Goal: Information Seeking & Learning: Compare options

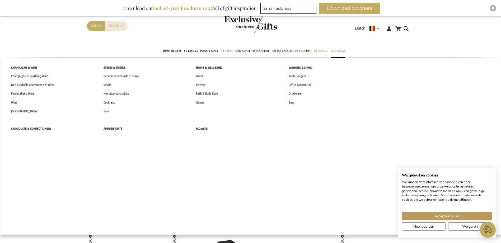
click at [227, 49] on span "Gift Sets" at bounding box center [227, 51] width 12 height 6
click at [206, 74] on link "Home" at bounding box center [199, 76] width 19 height 9
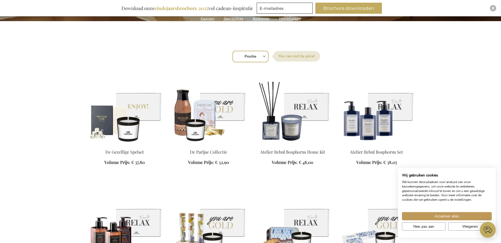
scroll to position [26, 0]
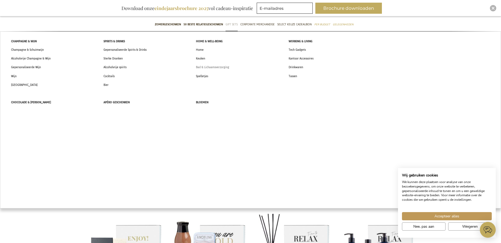
click at [203, 63] on link "Bad & Lichaamsverzorging" at bounding box center [212, 67] width 44 height 9
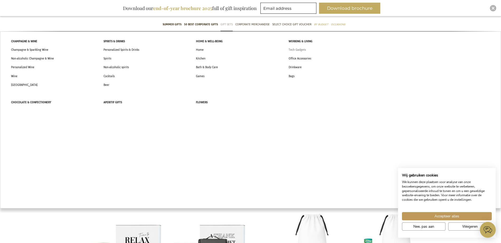
click at [294, 49] on span "Tech Gadgets" at bounding box center [297, 50] width 17 height 6
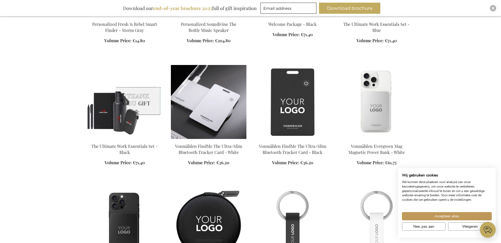
scroll to position [343, 0]
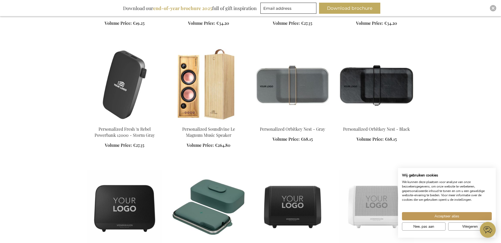
scroll to position [1505, 0]
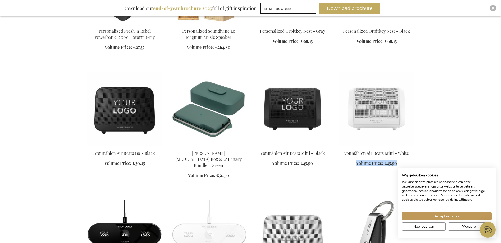
drag, startPoint x: 500, startPoint y: 157, endPoint x: 501, endPoint y: 173, distance: 15.9
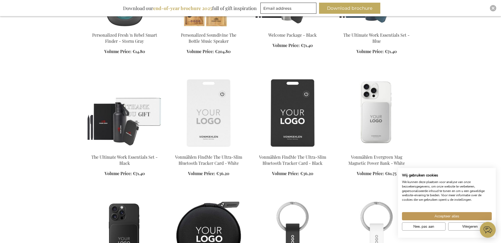
scroll to position [13, 0]
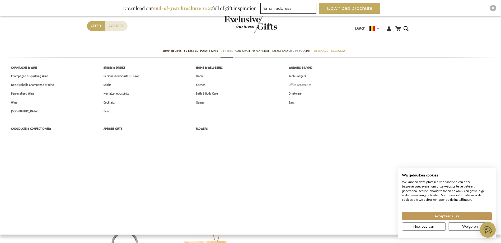
click at [305, 86] on span "Office Accessories" at bounding box center [300, 85] width 22 height 6
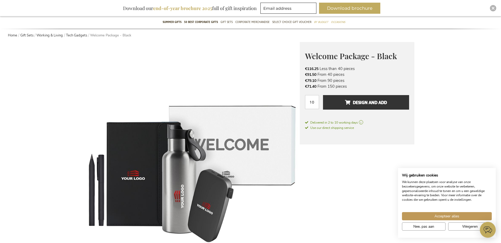
scroll to position [53, 0]
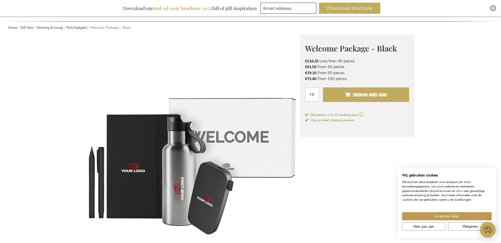
click at [375, 98] on span "Design and add" at bounding box center [366, 95] width 42 height 8
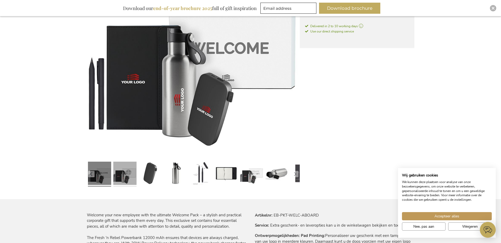
scroll to position [132, 0]
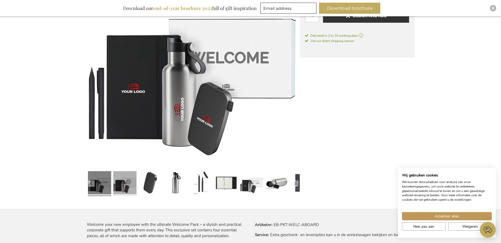
click at [131, 187] on link at bounding box center [124, 183] width 23 height 29
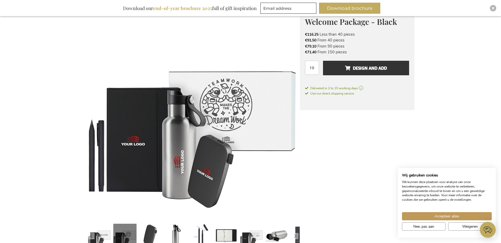
scroll to position [79, 0]
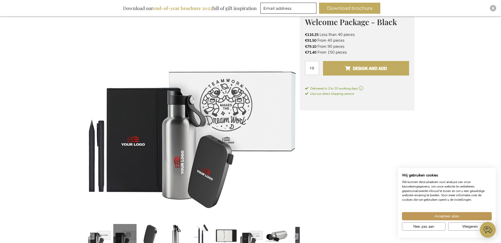
click at [341, 73] on button "Design and add" at bounding box center [366, 68] width 86 height 15
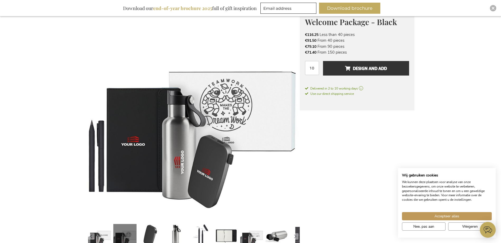
click at [261, 120] on img at bounding box center [193, 114] width 213 height 213
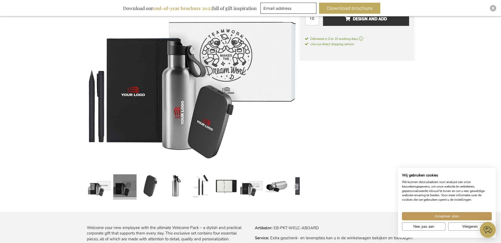
scroll to position [132, 0]
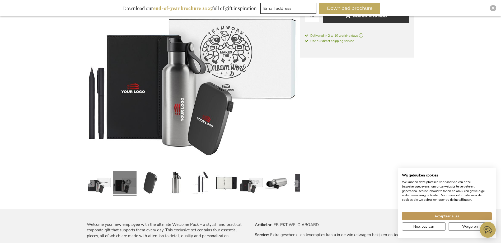
click at [230, 92] on img at bounding box center [193, 61] width 213 height 213
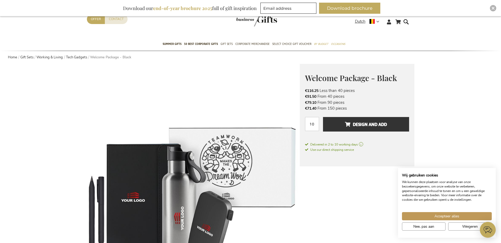
scroll to position [0, 0]
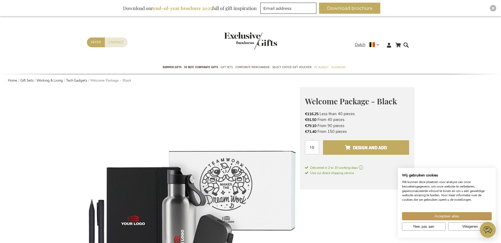
click at [349, 144] on span "Design and add" at bounding box center [366, 147] width 42 height 8
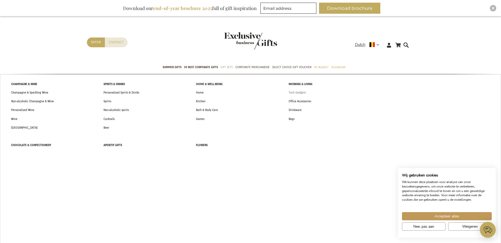
click at [302, 91] on span "Tech Gadgets" at bounding box center [297, 93] width 17 height 6
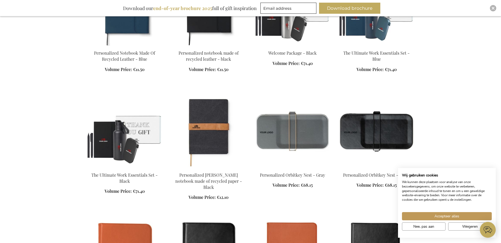
scroll to position [582, 0]
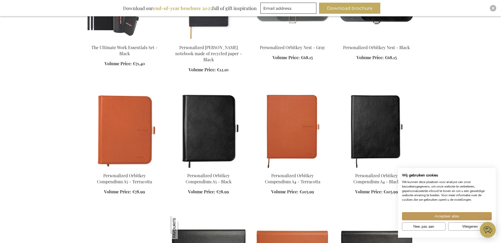
scroll to position [661, 0]
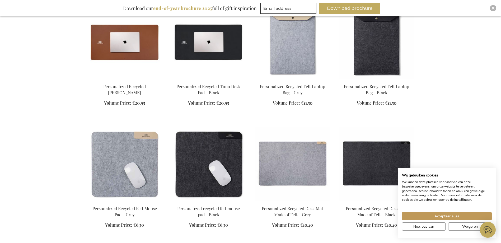
scroll to position [1216, 0]
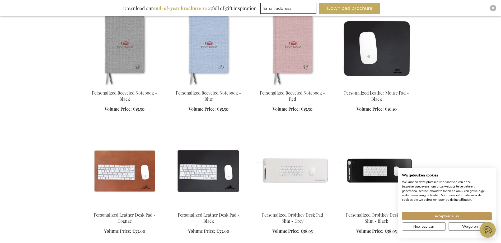
scroll to position [1559, 0]
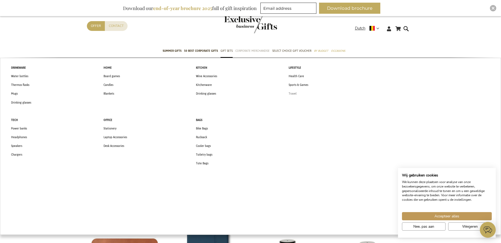
click at [297, 92] on link "Travel" at bounding box center [292, 93] width 19 height 9
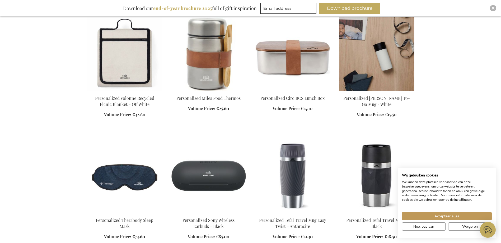
scroll to position [396, 0]
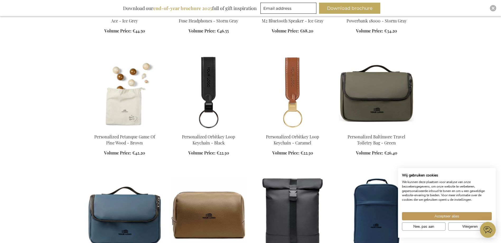
scroll to position [660, 0]
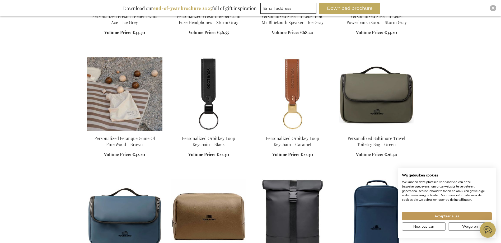
click at [132, 99] on img at bounding box center [125, 94] width 76 height 74
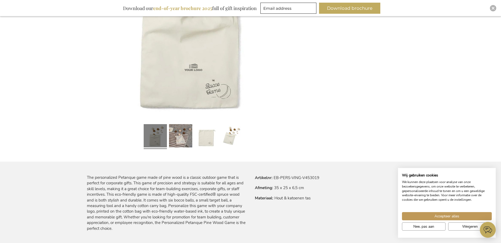
scroll to position [180, 0]
click at [181, 138] on link at bounding box center [180, 135] width 23 height 29
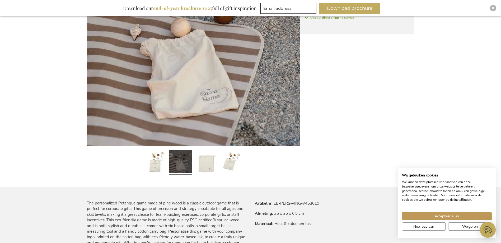
scroll to position [127, 0]
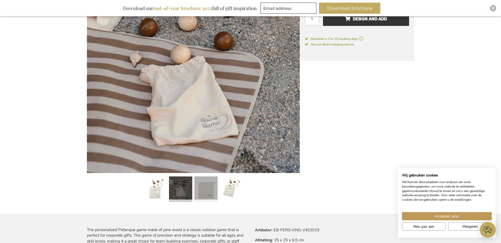
click at [207, 184] on link at bounding box center [205, 188] width 23 height 29
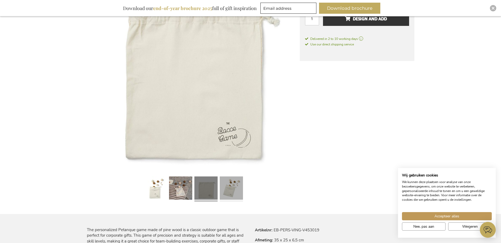
click at [229, 187] on link at bounding box center [231, 188] width 23 height 29
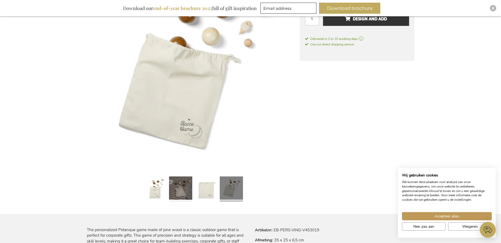
click at [174, 189] on link at bounding box center [180, 188] width 23 height 29
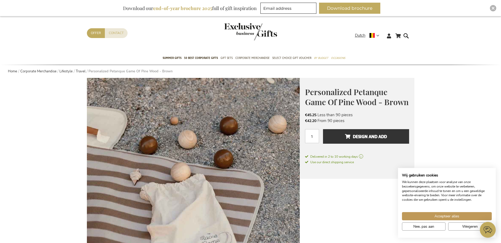
scroll to position [0, 0]
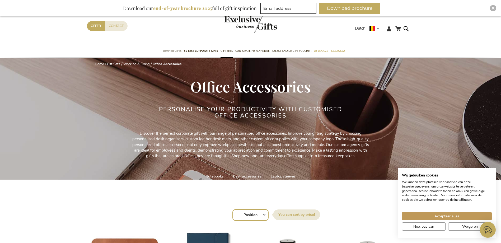
click at [172, 50] on span "Summer gifts" at bounding box center [172, 51] width 19 height 6
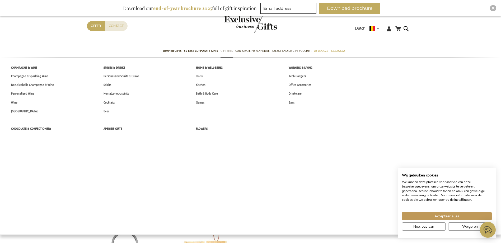
click at [203, 76] on span "Home" at bounding box center [200, 76] width 8 height 6
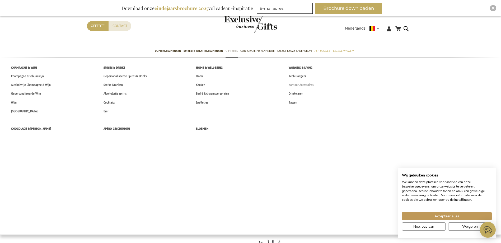
click at [300, 86] on span "Kantoor Accessoires" at bounding box center [301, 85] width 25 height 6
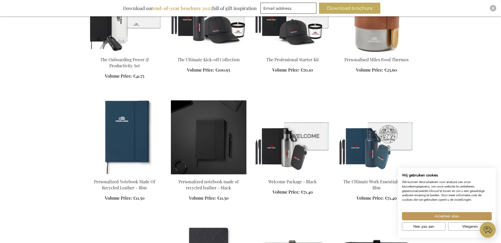
scroll to position [449, 0]
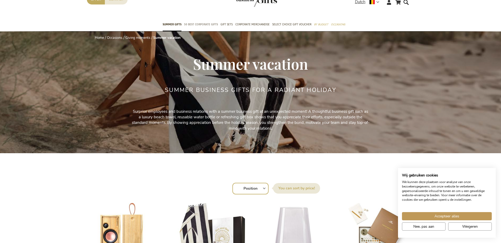
click at [203, 25] on span "50 Best Corporate Gifts" at bounding box center [201, 25] width 34 height 6
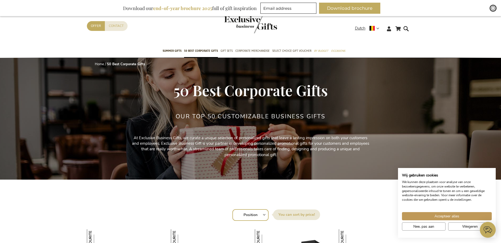
click at [492, 8] on div "Close" at bounding box center [493, 8] width 6 height 6
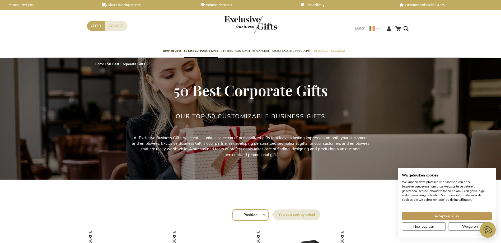
click at [380, 28] on div "Dutch" at bounding box center [369, 28] width 28 height 6
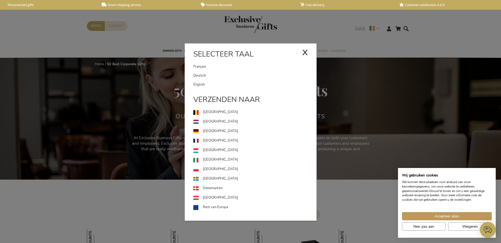
click at [304, 53] on div "x" at bounding box center [305, 52] width 6 height 16
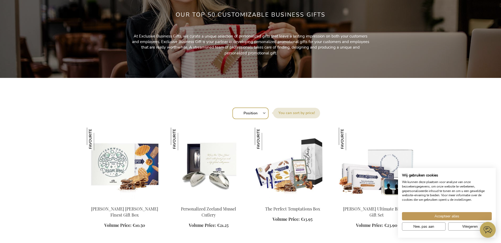
scroll to position [158, 0]
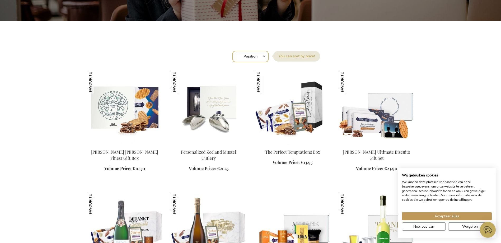
click at [288, 57] on label "Sort by" at bounding box center [296, 56] width 47 height 11
click at [269, 57] on select "Position Best Sellers Most viewed New Biggest Saving Price: low to high Price: …" at bounding box center [250, 57] width 36 height 12
click at [259, 57] on select "Position Best Sellers Most viewed New Biggest Saving Price: low to high Price: …" at bounding box center [250, 57] width 36 height 12
select select "bestsellers"
click at [232, 51] on select "Position Best Sellers Most viewed New Biggest Saving Price: low to high Price: …" at bounding box center [250, 57] width 36 height 12
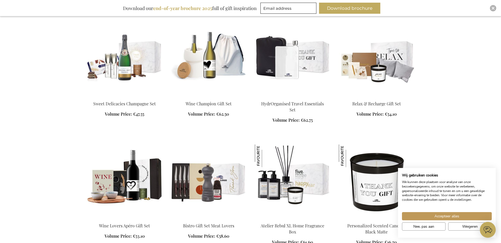
scroll to position [343, 0]
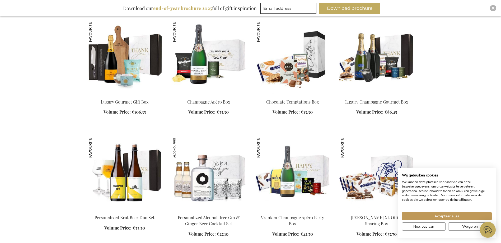
scroll to position [951, 0]
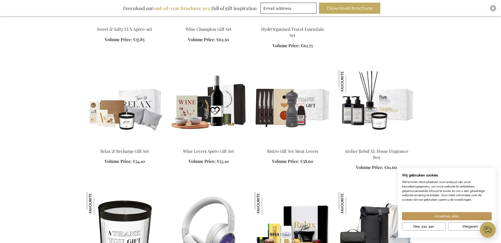
scroll to position [1321, 0]
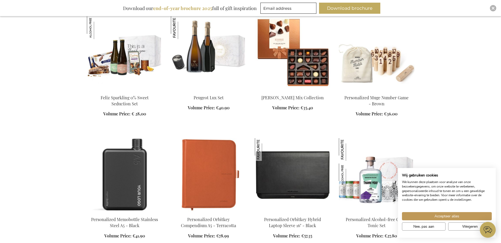
scroll to position [1558, 0]
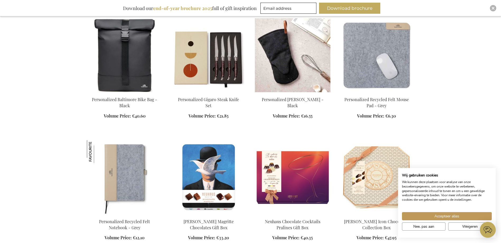
scroll to position [1928, 0]
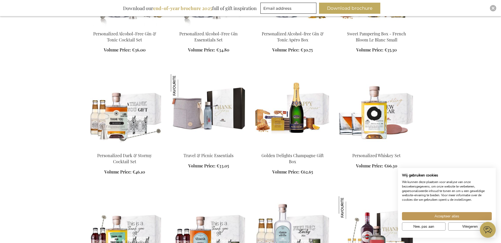
scroll to position [2509, 0]
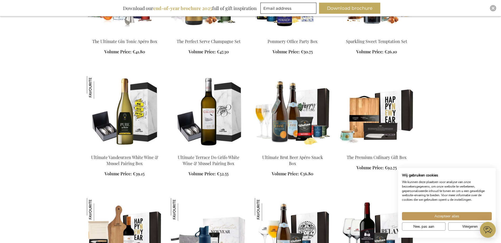
scroll to position [3234, 0]
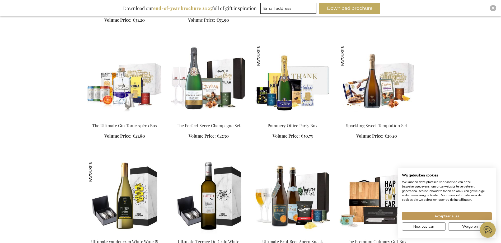
drag, startPoint x: 272, startPoint y: 95, endPoint x: 275, endPoint y: 98, distance: 4.5
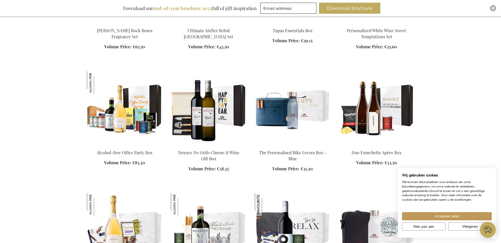
scroll to position [2812, 0]
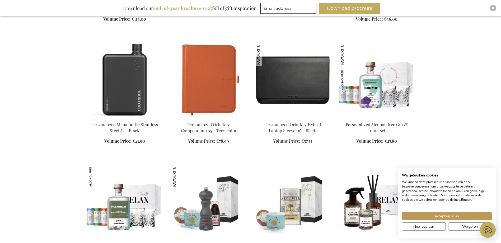
scroll to position [1537, 0]
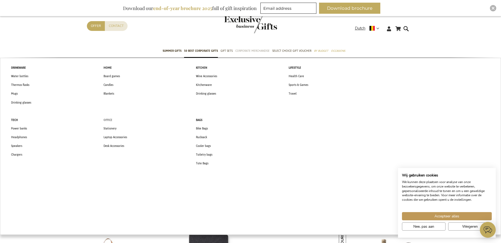
click at [111, 122] on span "Office" at bounding box center [108, 120] width 9 height 6
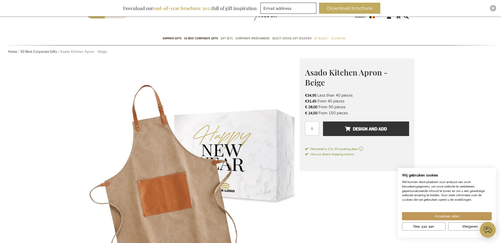
scroll to position [26, 0]
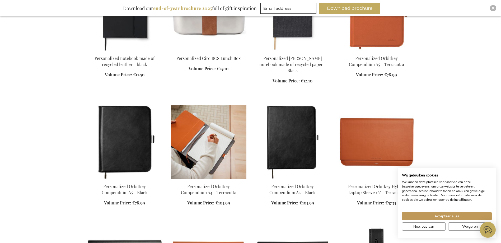
scroll to position [449, 0]
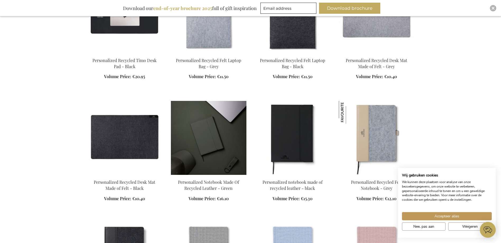
scroll to position [872, 0]
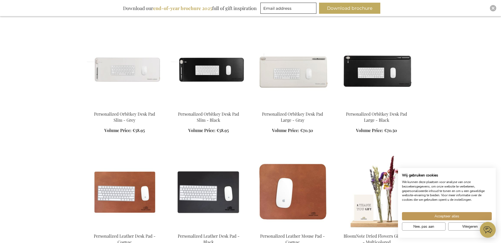
scroll to position [1268, 0]
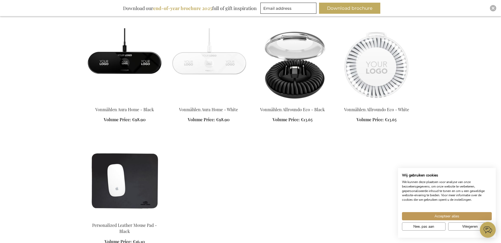
scroll to position [1558, 0]
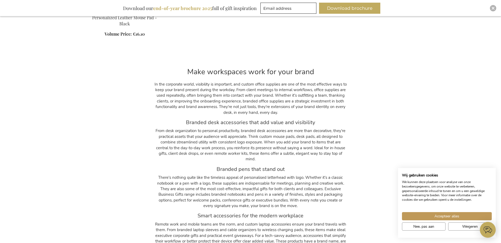
scroll to position [89, 0]
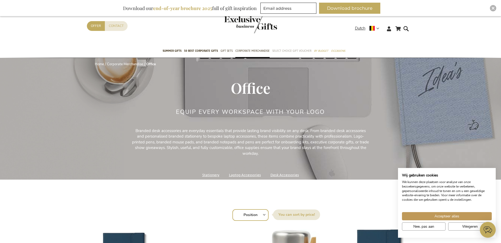
click at [282, 51] on span "Select Choice Gift Voucher" at bounding box center [291, 51] width 39 height 6
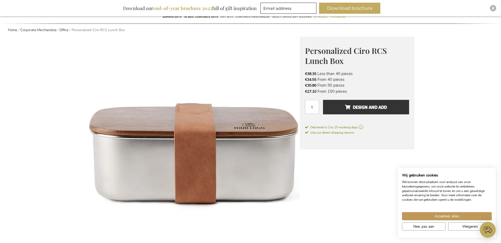
scroll to position [132, 0]
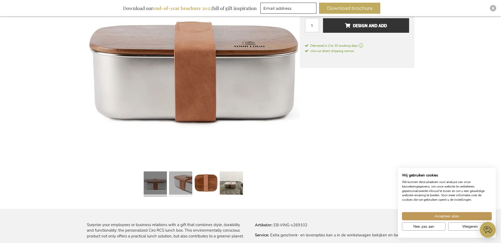
click at [174, 184] on link at bounding box center [180, 183] width 23 height 29
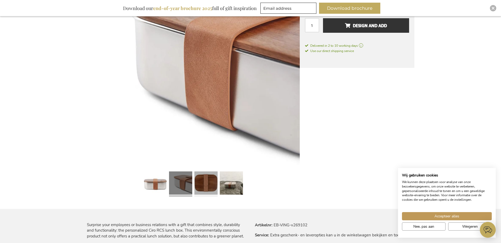
click at [196, 184] on link at bounding box center [205, 183] width 23 height 29
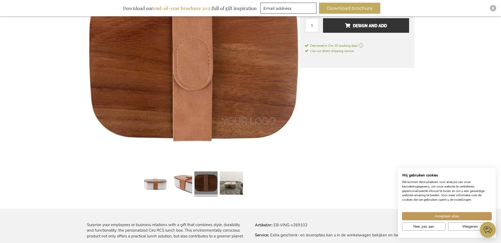
click at [218, 185] on div at bounding box center [205, 183] width 25 height 29
click at [230, 185] on link at bounding box center [231, 183] width 23 height 29
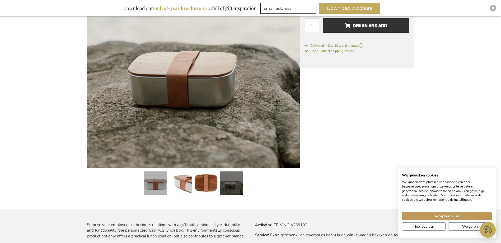
click at [166, 184] on link at bounding box center [155, 183] width 23 height 29
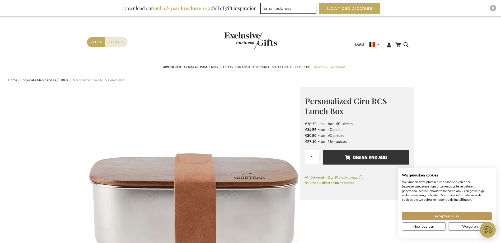
scroll to position [0, 0]
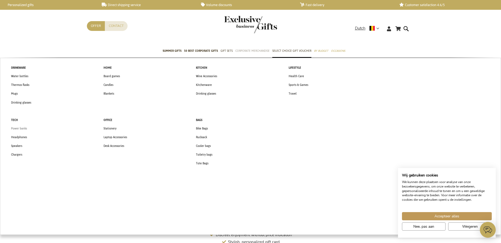
click at [25, 128] on span "Power banks" at bounding box center [19, 129] width 16 height 6
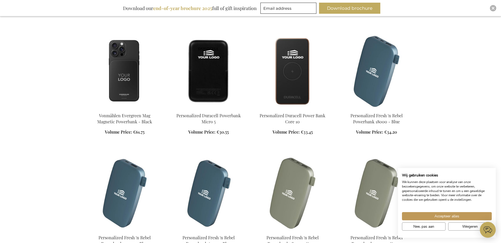
scroll to position [343, 0]
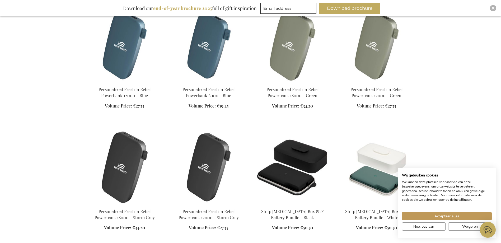
scroll to position [396, 0]
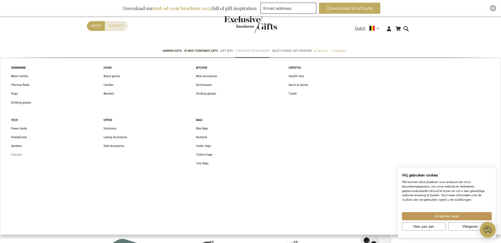
click at [13, 155] on span "Chargers" at bounding box center [16, 155] width 11 height 6
click at [119, 137] on span "Laptop Accessories" at bounding box center [116, 137] width 24 height 6
click at [123, 146] on span "Desk Accessories" at bounding box center [114, 146] width 21 height 6
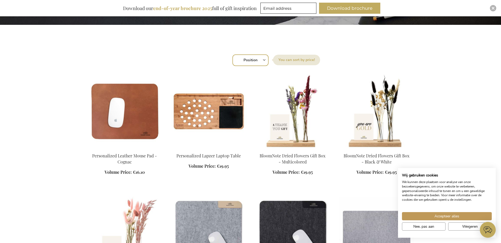
scroll to position [183, 0]
